Goal: Find specific page/section: Find specific page/section

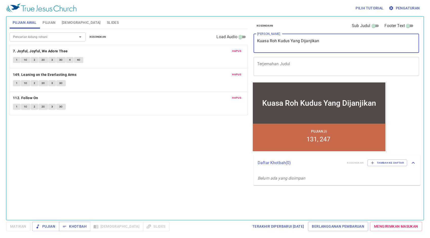
drag, startPoint x: 328, startPoint y: 40, endPoint x: 205, endPoint y: 41, distance: 123.2
click at [206, 41] on div "Pujian Awal Pujian Alkitab Slides Pencarian kidung rohani Pencarian kidung roha…" at bounding box center [215, 116] width 415 height 204
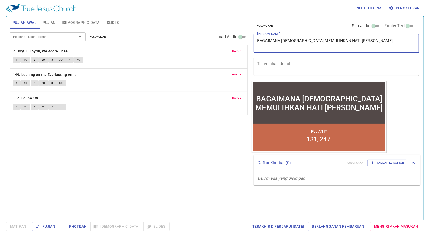
type textarea "BAGAIMANA [DEMOGRAPHIC_DATA] MEMULIHKAN HATI [PERSON_NAME]"
click at [236, 51] on span "Hapus" at bounding box center [236, 51] width 9 height 5
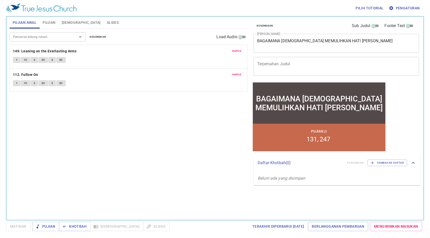
click at [236, 51] on span "Hapus" at bounding box center [236, 51] width 9 height 5
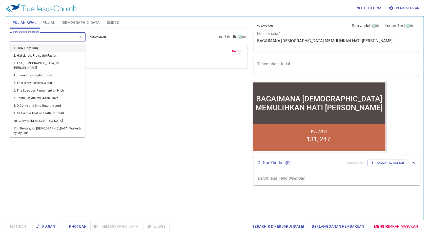
click at [56, 34] on input "Pencarian kidung rohani" at bounding box center [40, 37] width 58 height 6
type input "11"
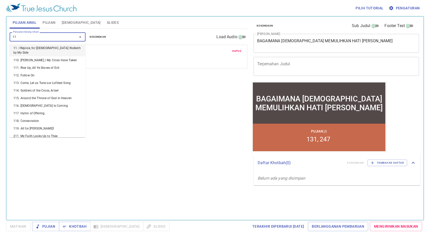
click at [56, 47] on li "11. I Rejoice, for [DEMOGRAPHIC_DATA] Walketh by My Side" at bounding box center [47, 50] width 76 height 12
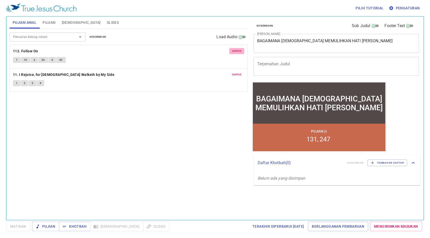
click at [235, 51] on span "Hapus" at bounding box center [236, 51] width 9 height 5
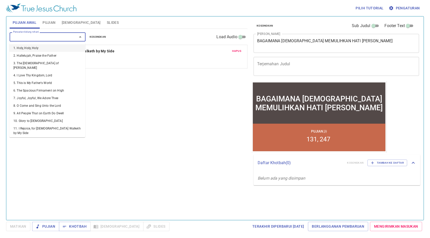
click at [63, 36] on input "Pencarian kidung rohani" at bounding box center [40, 37] width 58 height 6
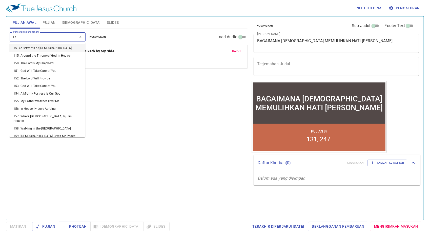
type input "158"
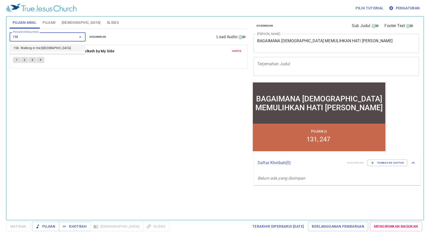
click at [62, 46] on li "158. Walking in the [GEOGRAPHIC_DATA]" at bounding box center [47, 48] width 76 height 8
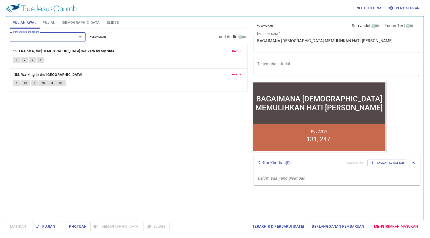
click at [48, 36] on input "Pencarian kidung rohani" at bounding box center [40, 37] width 58 height 6
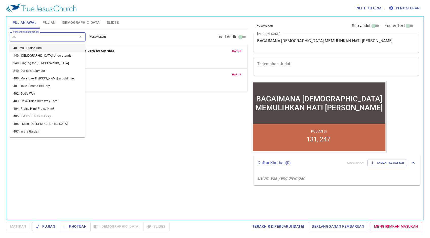
type input "408"
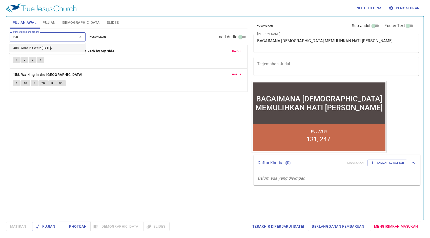
click at [43, 46] on li "408. What If It Were Today?" at bounding box center [47, 48] width 76 height 8
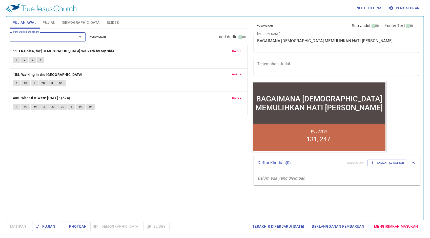
click at [237, 97] on span "Hapus" at bounding box center [236, 98] width 9 height 5
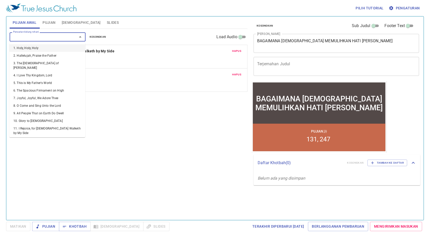
click at [52, 38] on input "Pencarian kidung rohani" at bounding box center [40, 37] width 58 height 6
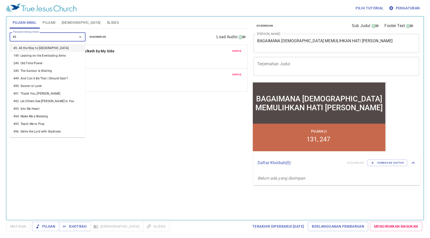
type input "493"
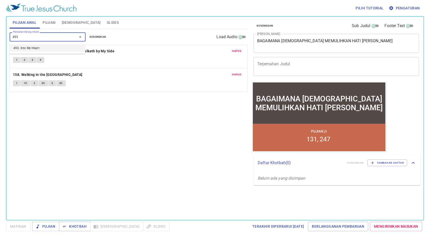
click at [52, 46] on li "493. Into My Heart" at bounding box center [47, 48] width 76 height 8
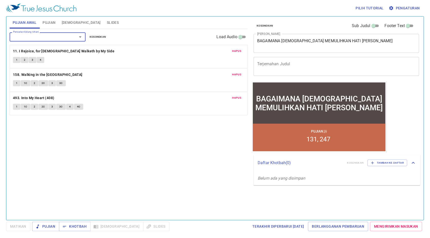
click at [47, 23] on span "Pujian" at bounding box center [48, 22] width 13 height 6
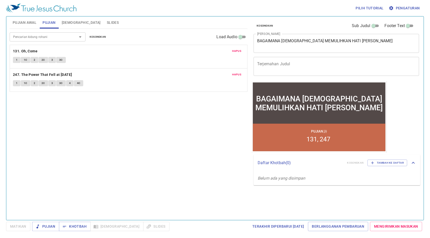
click at [236, 51] on span "Hapus" at bounding box center [236, 51] width 9 height 5
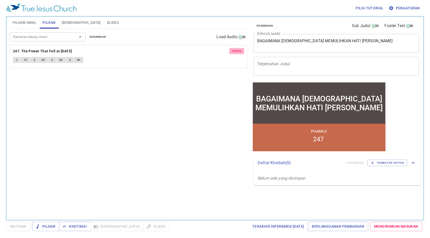
click at [236, 52] on span "Hapus" at bounding box center [236, 51] width 9 height 5
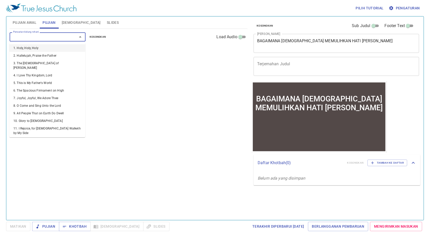
click at [49, 37] on input "Pencarian kidung rohani" at bounding box center [40, 37] width 58 height 6
type input "133"
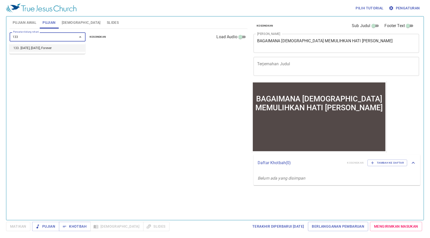
click at [42, 50] on li "133. [DATE], [DATE], Forever" at bounding box center [47, 48] width 76 height 8
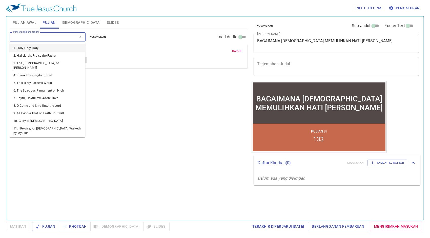
click at [42, 39] on input "Pencarian kidung rohani" at bounding box center [40, 37] width 58 height 6
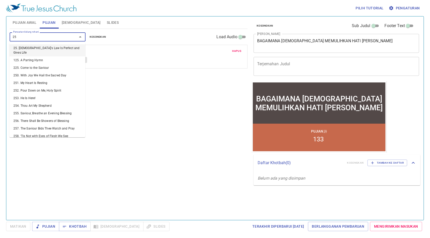
type input "253"
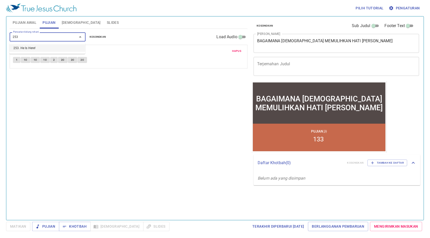
click at [48, 48] on li "253. He Is Here!" at bounding box center [47, 48] width 76 height 8
click at [396, 7] on span "Pengaturan" at bounding box center [405, 8] width 30 height 6
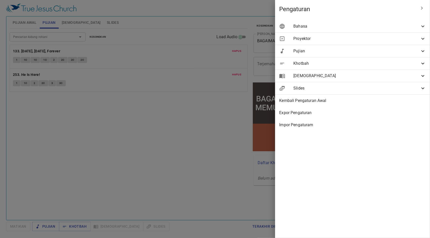
click at [329, 28] on span "Bahasa" at bounding box center [356, 26] width 126 height 6
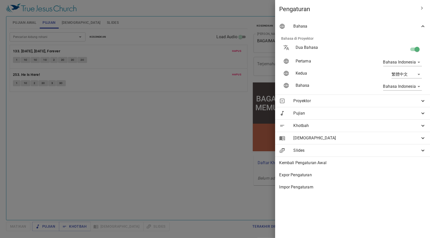
click at [412, 47] on input "checkbox" at bounding box center [416, 51] width 29 height 10
checkbox input "false"
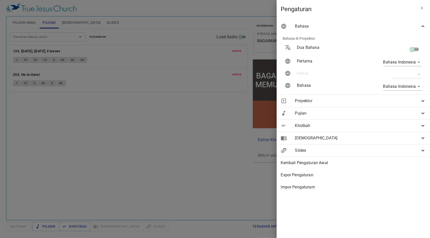
click at [191, 67] on div at bounding box center [215, 119] width 430 height 238
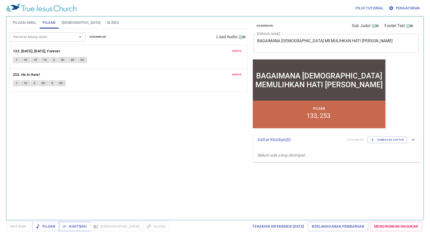
click at [76, 225] on span "Khotbah" at bounding box center [75, 226] width 24 height 6
click at [107, 22] on span "Slides" at bounding box center [113, 22] width 12 height 6
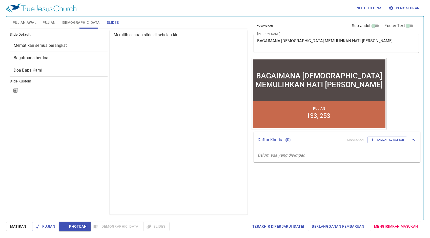
click at [54, 56] on span "Bagaimana berdoa" at bounding box center [59, 58] width 90 height 6
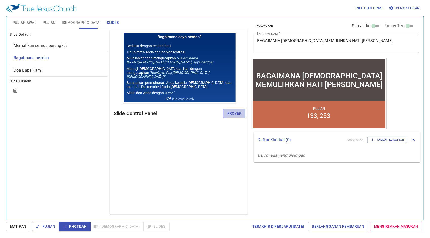
click at [230, 113] on span "Proyek" at bounding box center [234, 113] width 14 height 6
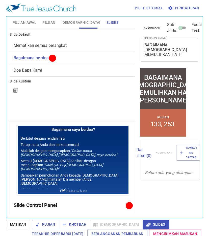
click at [62, 90] on div at bounding box center [72, 90] width 125 height 12
click at [28, 20] on span "Pujian Awal" at bounding box center [25, 22] width 24 height 6
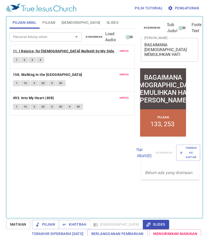
click at [44, 51] on b "11. I Rejoice, for [DEMOGRAPHIC_DATA] Walketh by My Side" at bounding box center [63, 51] width 101 height 6
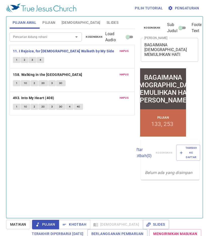
click at [17, 60] on span "1" at bounding box center [17, 60] width 2 height 5
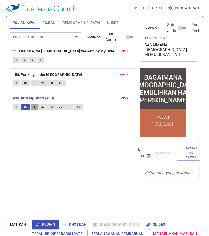
click at [33, 105] on button "2" at bounding box center [35, 107] width 8 height 6
click at [40, 107] on button "2C" at bounding box center [43, 107] width 10 height 6
click at [52, 106] on span "3" at bounding box center [52, 106] width 2 height 5
click at [62, 105] on span "3C" at bounding box center [61, 106] width 4 height 5
click at [69, 106] on span "4" at bounding box center [70, 106] width 2 height 5
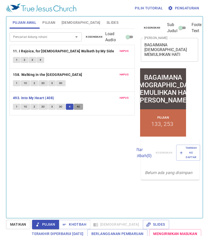
click at [78, 106] on span "4C" at bounding box center [79, 106] width 4 height 5
click at [41, 96] on b "493. Into My Heart (408)" at bounding box center [33, 98] width 41 height 6
click at [68, 224] on span "Khotbah" at bounding box center [75, 224] width 24 height 6
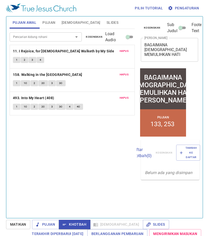
click at [53, 148] on div "Pencarian kidung rohani Pencarian kidung rohani Kosongkan Load Audio Hapus 11. …" at bounding box center [72, 121] width 125 height 185
click at [48, 23] on span "Pujian" at bounding box center [48, 22] width 13 height 6
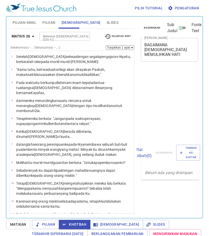
select select "69"
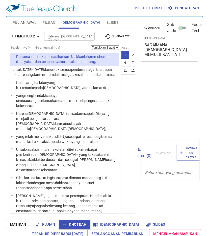
scroll to position [2, 0]
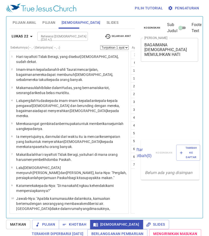
select select "62"
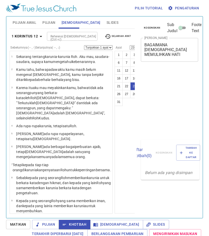
select select "23"
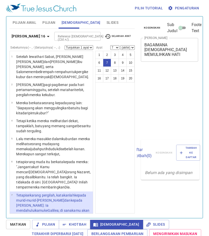
select select "7"
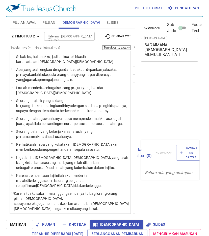
select select "24"
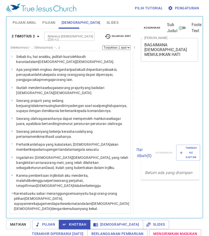
select select "25"
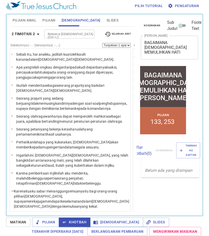
scroll to position [421, 0]
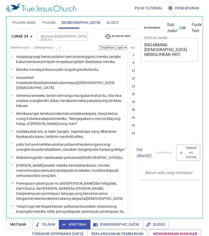
select select "34"
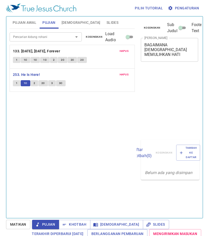
scroll to position [2, 0]
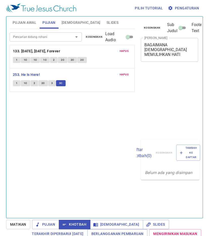
scroll to position [2, 0]
